Goal: Task Accomplishment & Management: Manage account settings

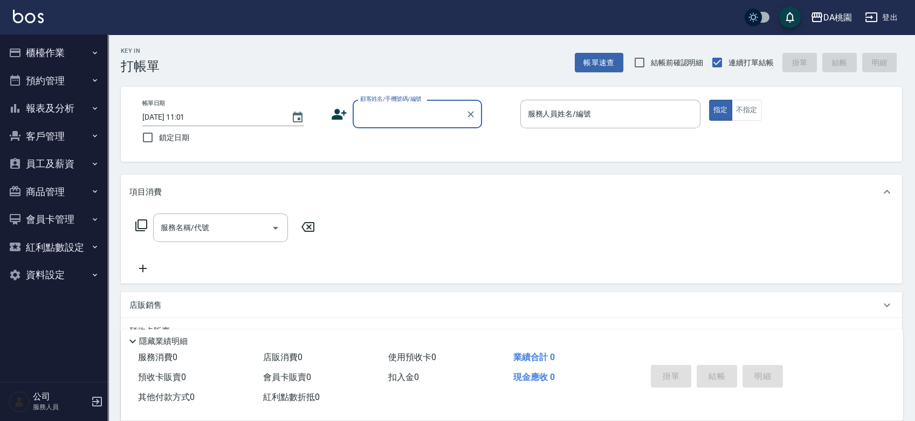
click at [46, 158] on button "員工及薪資" at bounding box center [53, 164] width 99 height 28
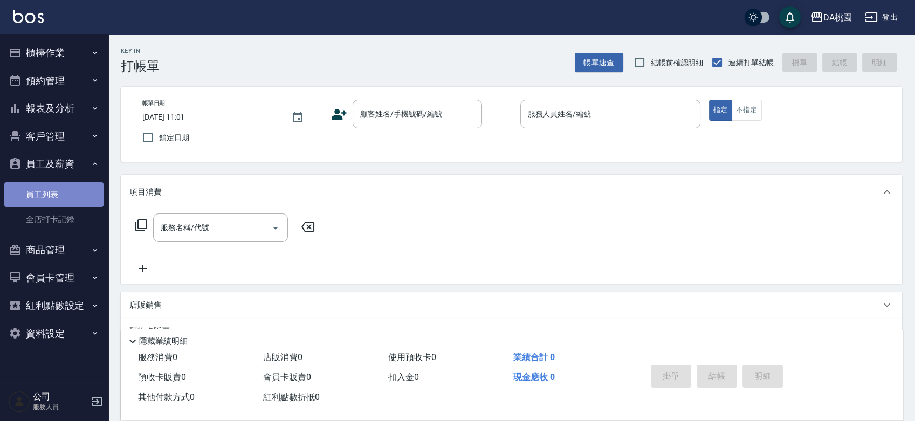
click at [49, 189] on link "員工列表" at bounding box center [53, 194] width 99 height 25
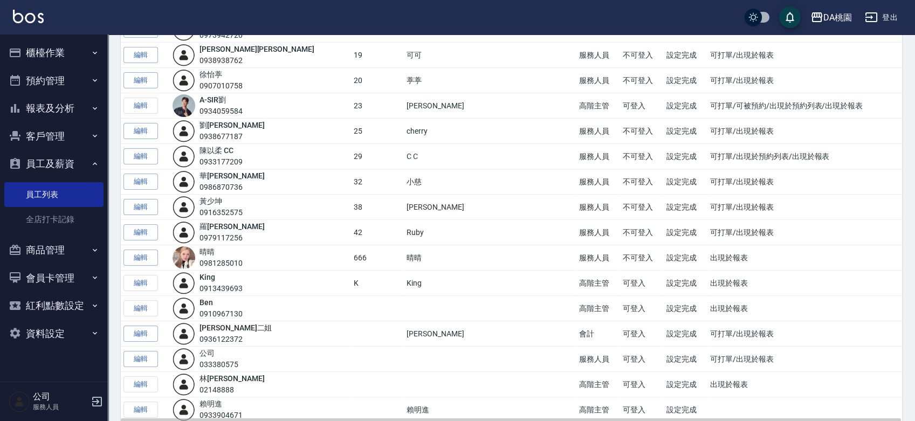
scroll to position [341, 0]
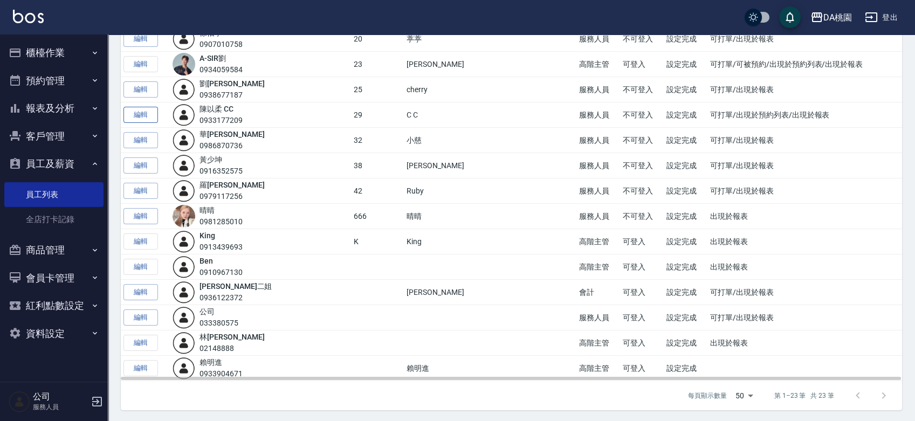
click at [147, 112] on link "編輯" at bounding box center [140, 115] width 35 height 17
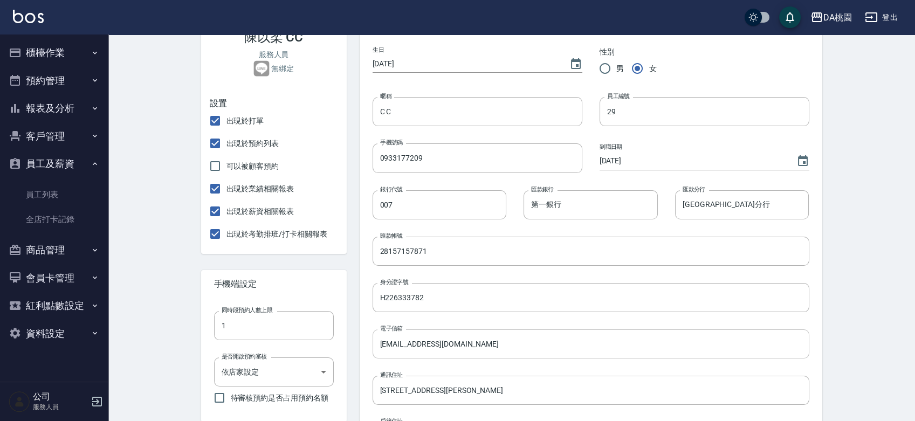
scroll to position [180, 0]
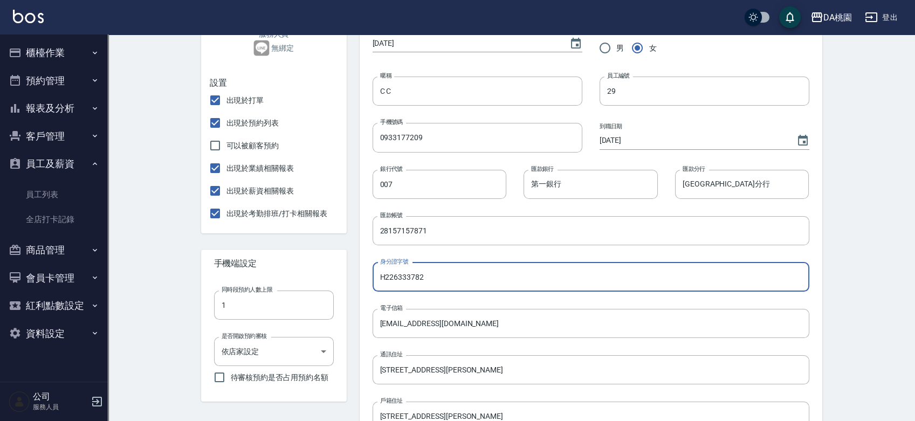
drag, startPoint x: 438, startPoint y: 279, endPoint x: 372, endPoint y: 282, distance: 65.8
click at [373, 282] on input "H226333782" at bounding box center [591, 277] width 437 height 29
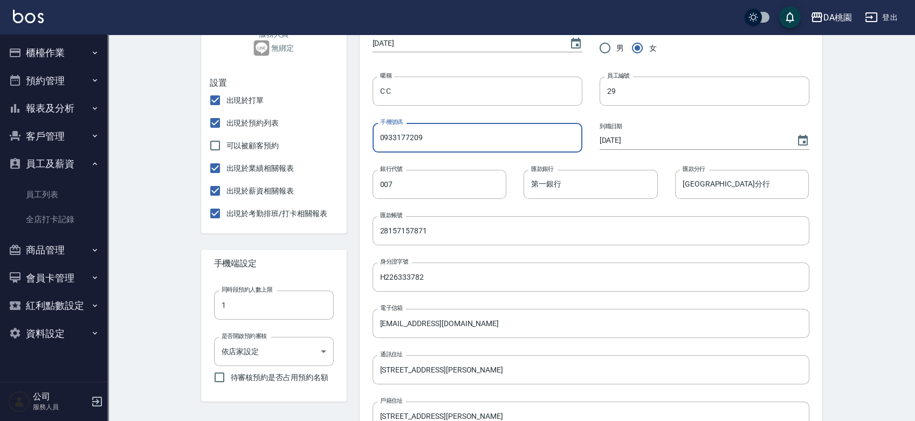
drag, startPoint x: 429, startPoint y: 136, endPoint x: 344, endPoint y: 143, distance: 85.4
click at [344, 143] on div "[PERSON_NAME]CC 服務人員 無綁定 設置 出現於打單 出現於預約列表 可以被顧客預約 出現於業績相關報表 出現於薪資相關報表 出現於考勤排班/…" at bounding box center [505, 296] width 634 height 742
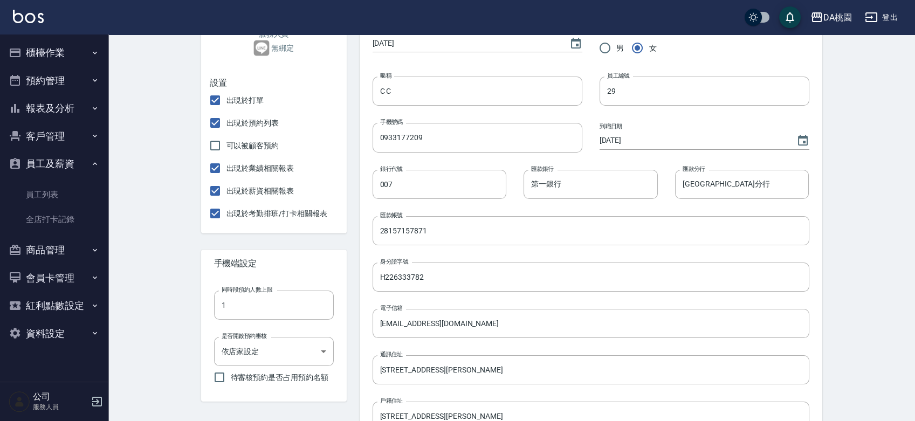
click at [528, 249] on div "身分證字號 H226333782 身分證字號" at bounding box center [582, 268] width 454 height 46
